Goal: Find specific page/section: Find specific page/section

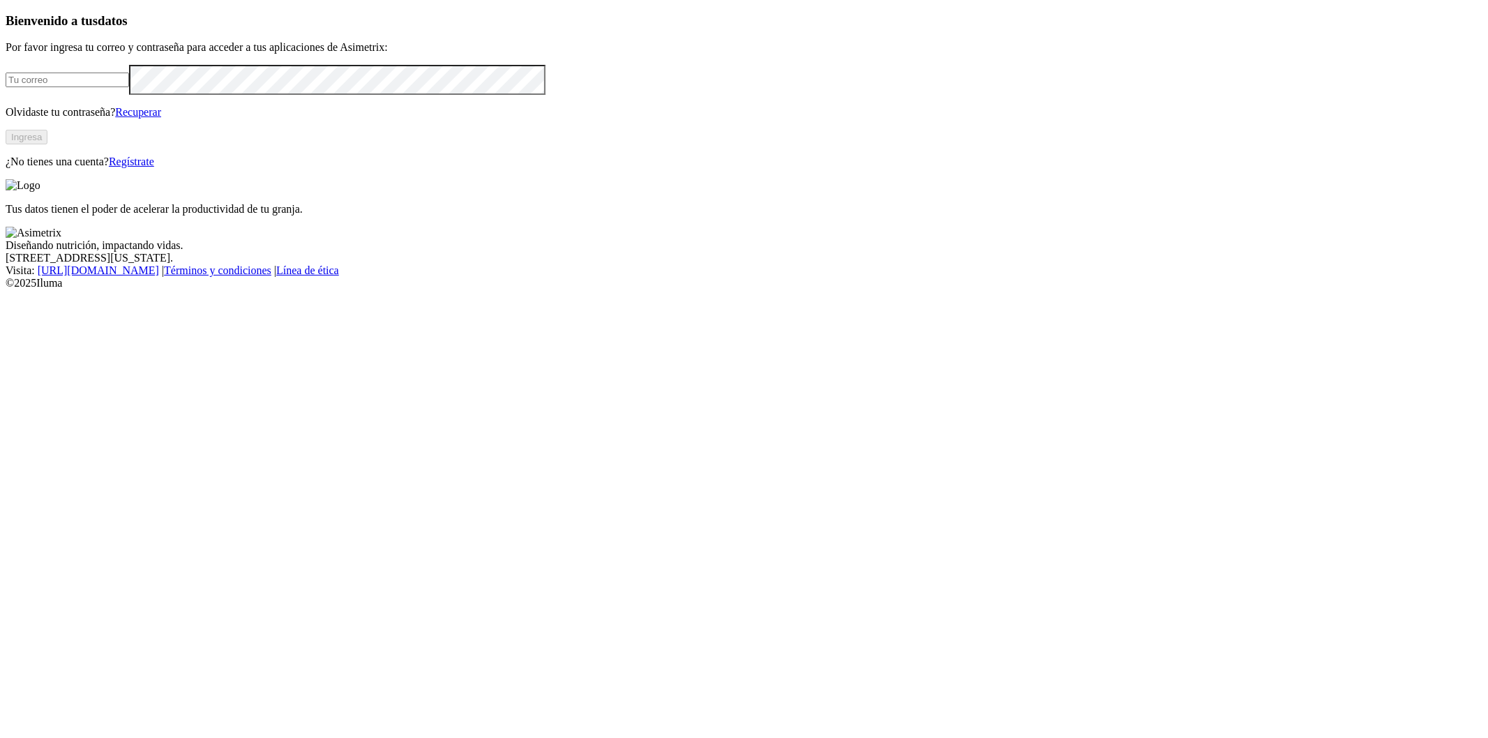
type input "[PERSON_NAME][EMAIL_ADDRESS][PERSON_NAME][PERSON_NAME][DOMAIN_NAME]"
click at [47, 144] on button "Ingresa" at bounding box center [27, 137] width 42 height 15
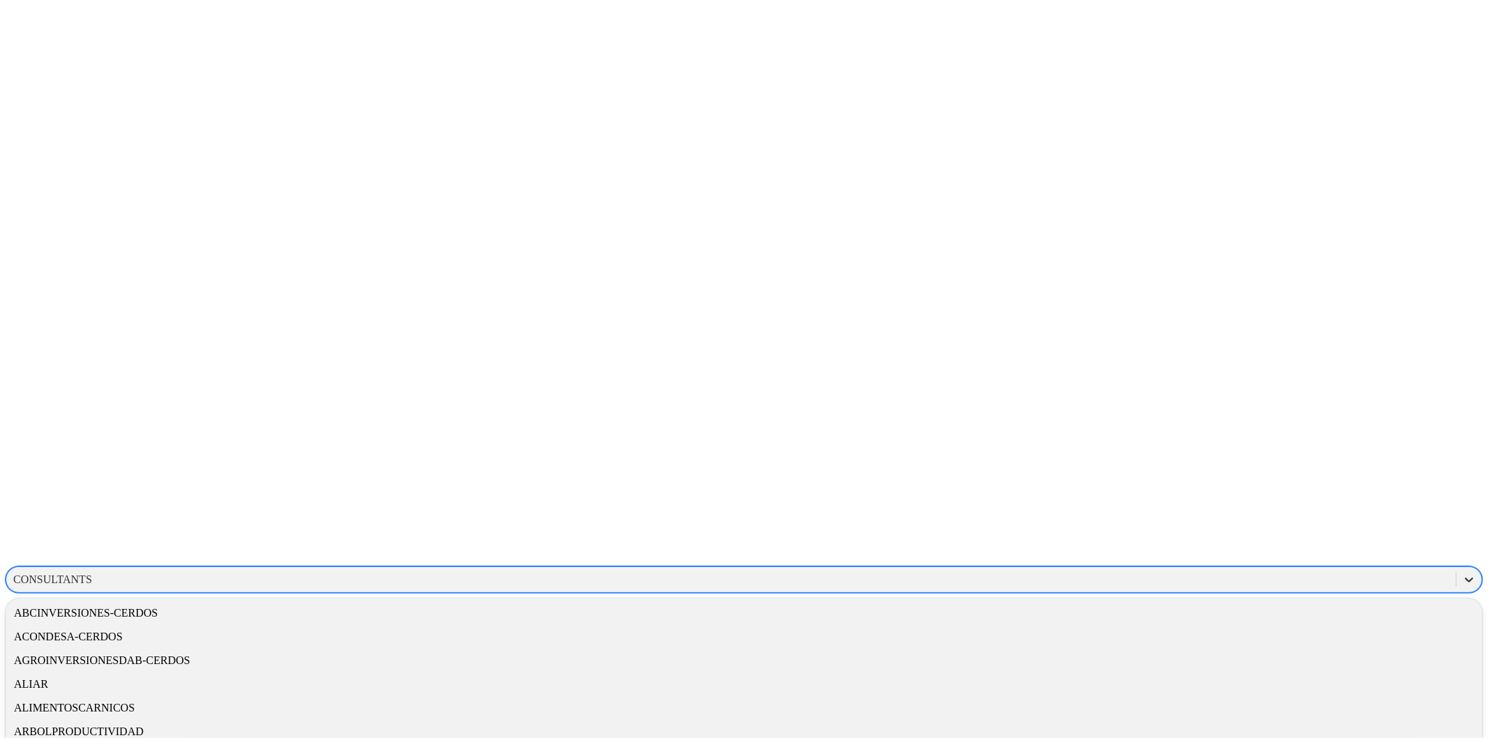
click at [1463, 573] on icon at bounding box center [1470, 580] width 14 height 14
click at [1253, 720] on div "ARBOLPRODUCTIVIDAD" at bounding box center [744, 732] width 1477 height 24
